Goal: Information Seeking & Learning: Learn about a topic

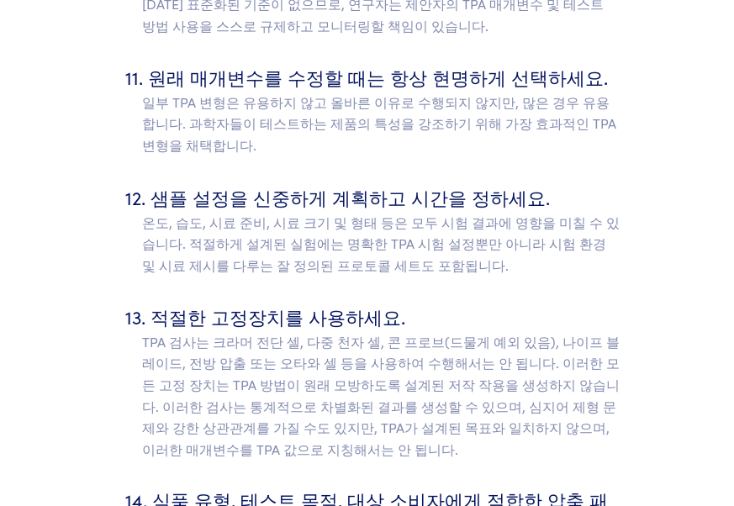
scroll to position [9016, 0]
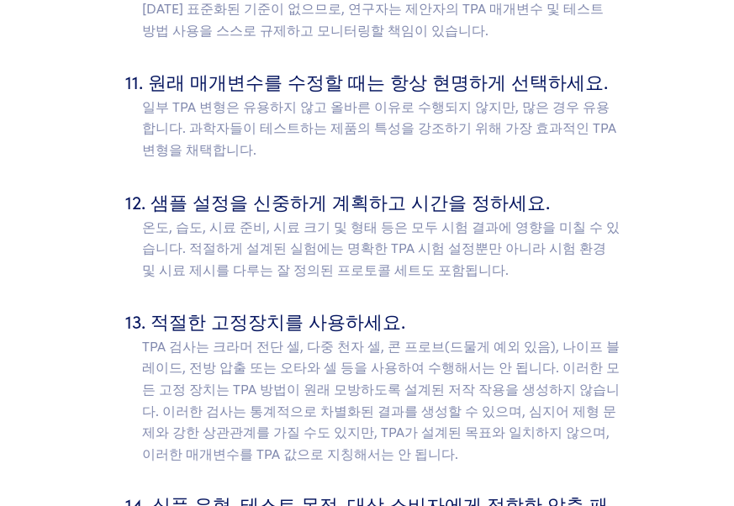
drag, startPoint x: 657, startPoint y: 180, endPoint x: 686, endPoint y: 168, distance: 30.9
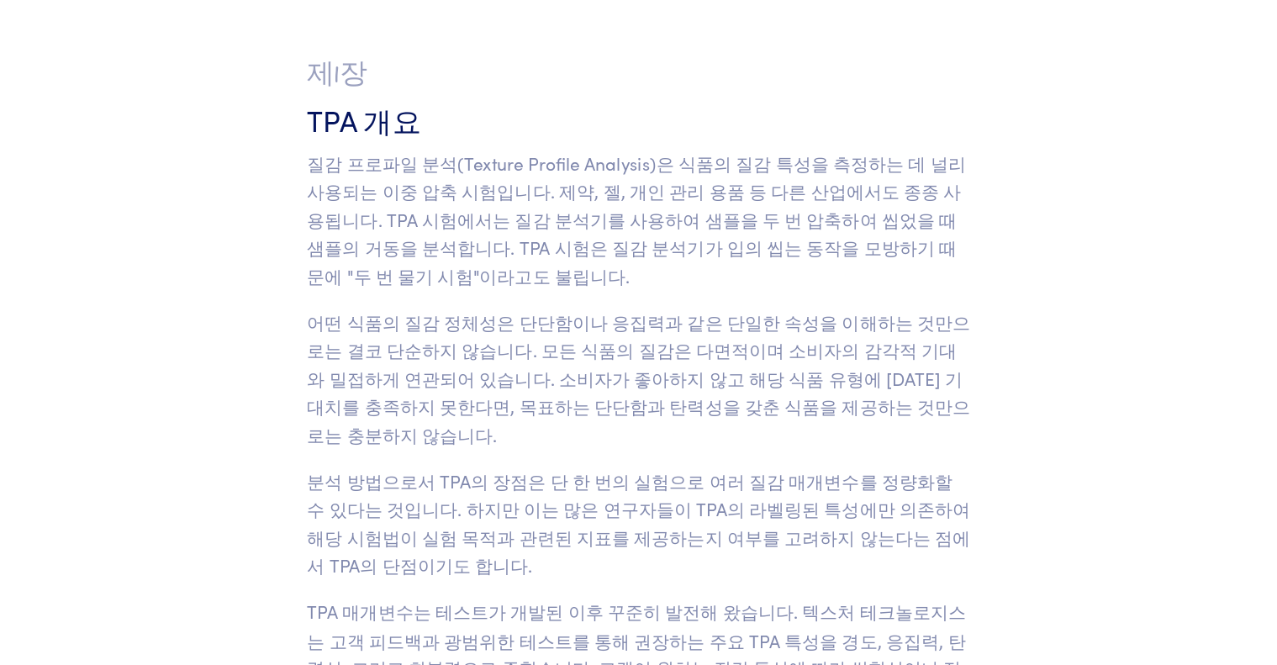
scroll to position [0, 0]
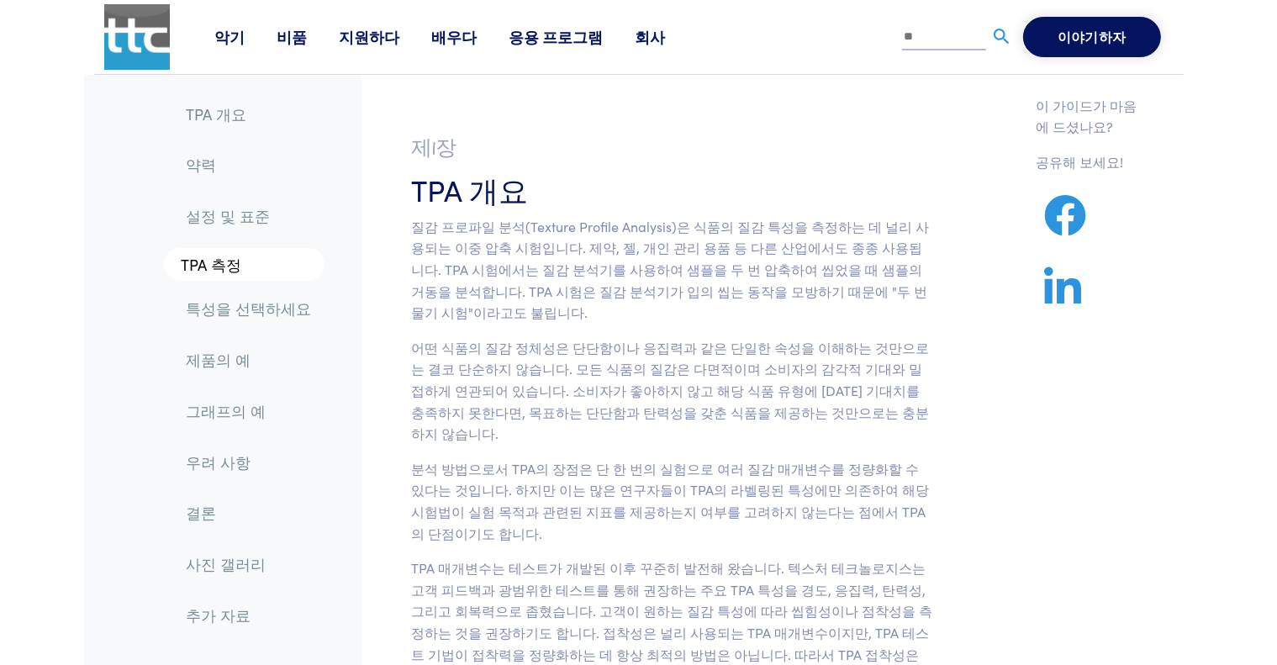
click at [131, 51] on img at bounding box center [137, 37] width 66 height 66
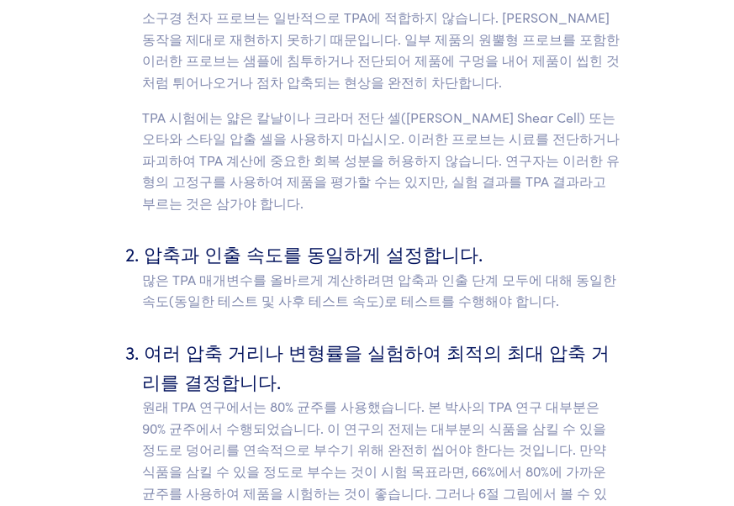
scroll to position [8112, 0]
